Goal: Task Accomplishment & Management: Manage account settings

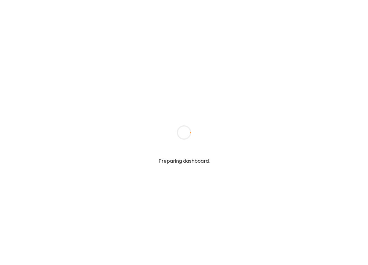
type input "**********"
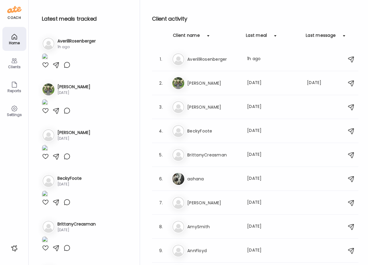
type input "**********"
click at [12, 115] on div "Settings" at bounding box center [15, 115] width 22 height 4
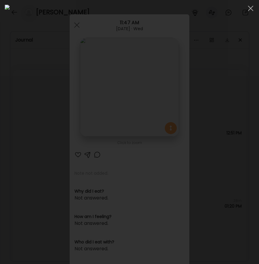
scroll to position [1168, 0]
